Goal: Task Accomplishment & Management: Manage account settings

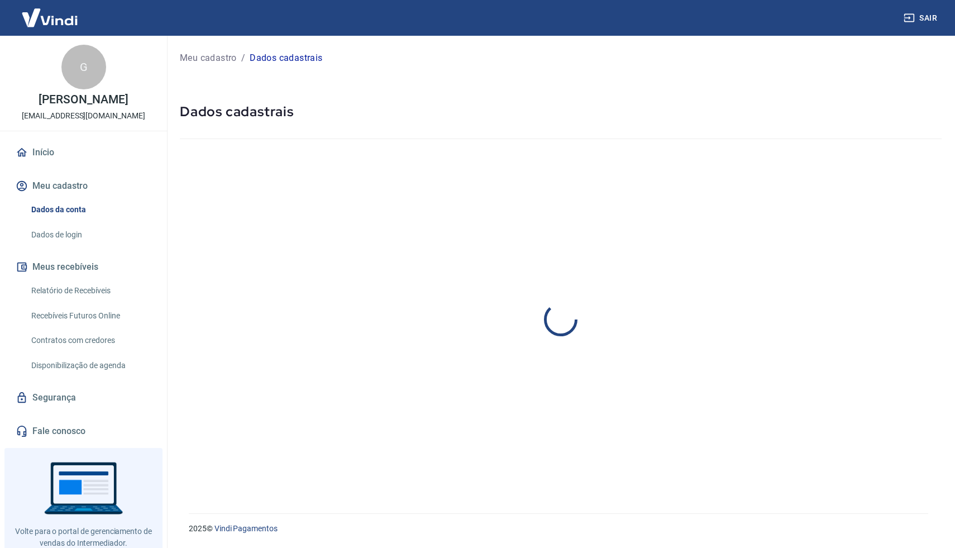
select select "SP"
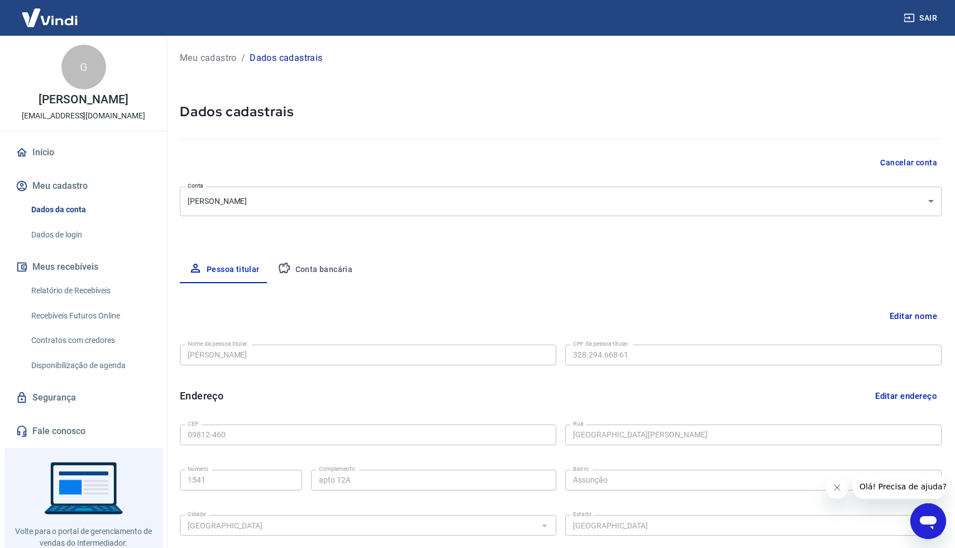
click at [887, 262] on div "Pessoa titular Conta bancária" at bounding box center [561, 269] width 762 height 27
click at [732, 245] on div "Meu cadastro / Dados cadastrais Dados cadastrais Cancelar conta Conta [PERSON_N…" at bounding box center [560, 351] width 789 height 631
click at [917, 313] on button "Editar nome" at bounding box center [914, 316] width 56 height 21
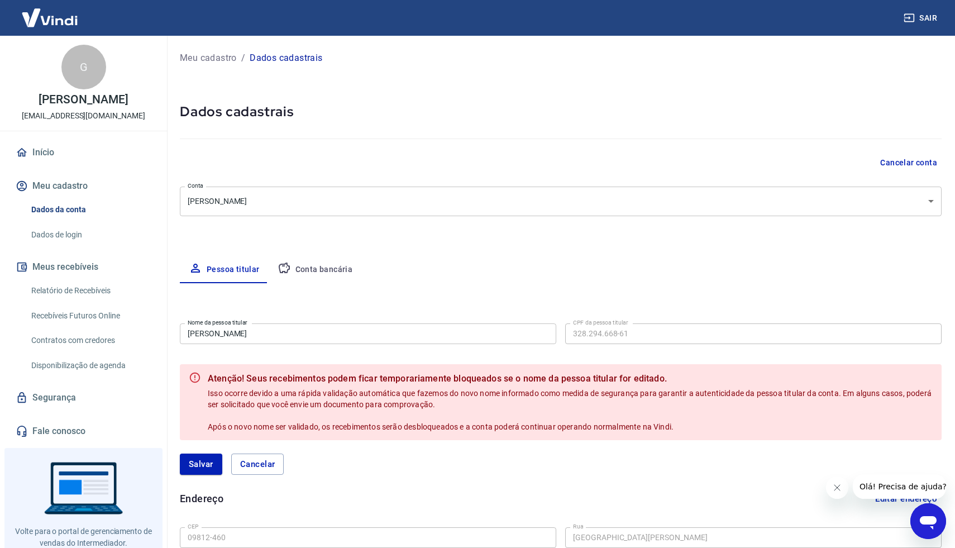
click at [803, 268] on div "Pessoa titular Conta bancária" at bounding box center [561, 269] width 762 height 27
